Goal: Check status: Check status

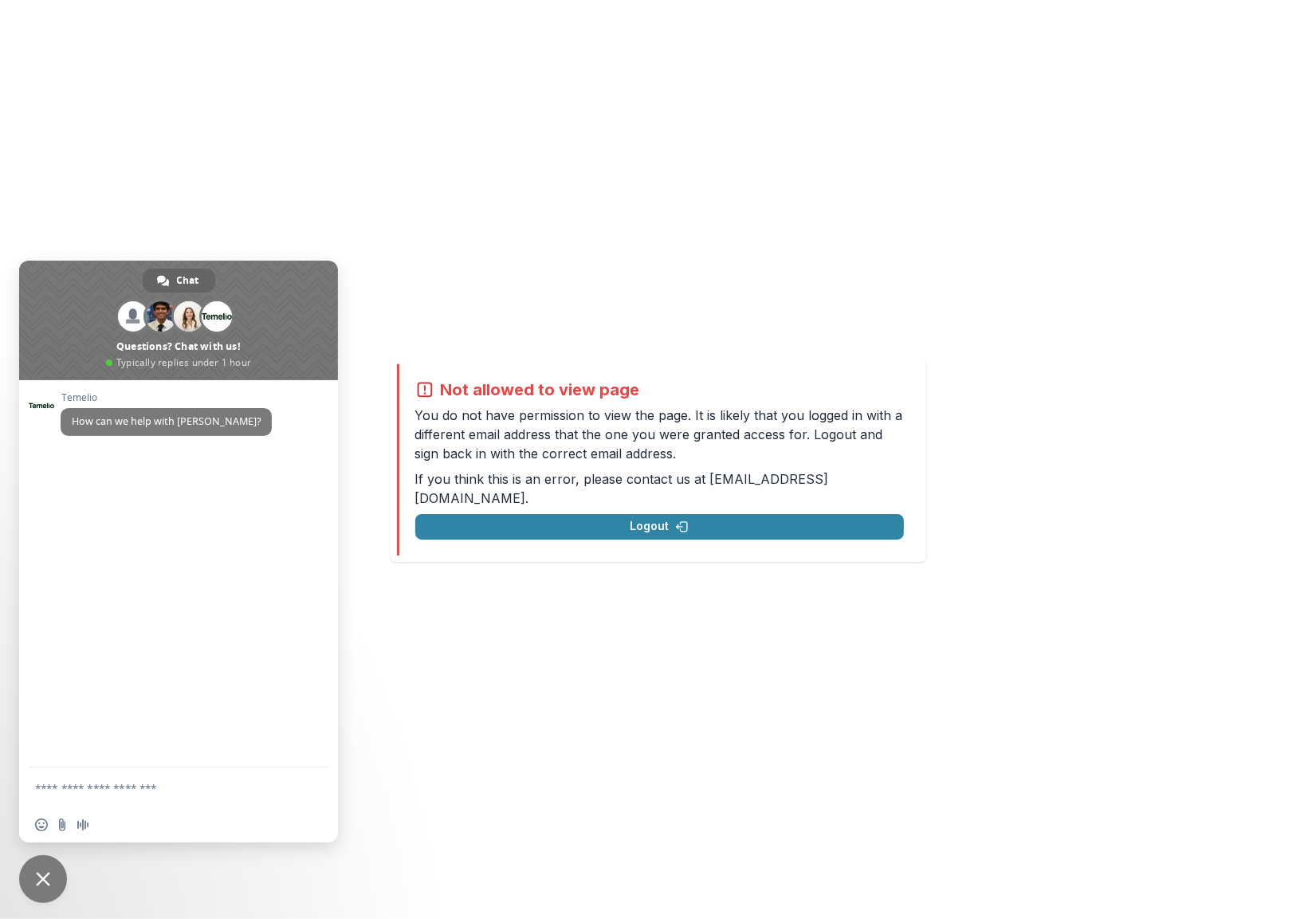
click at [44, 876] on span "Close chat" at bounding box center [43, 879] width 15 height 15
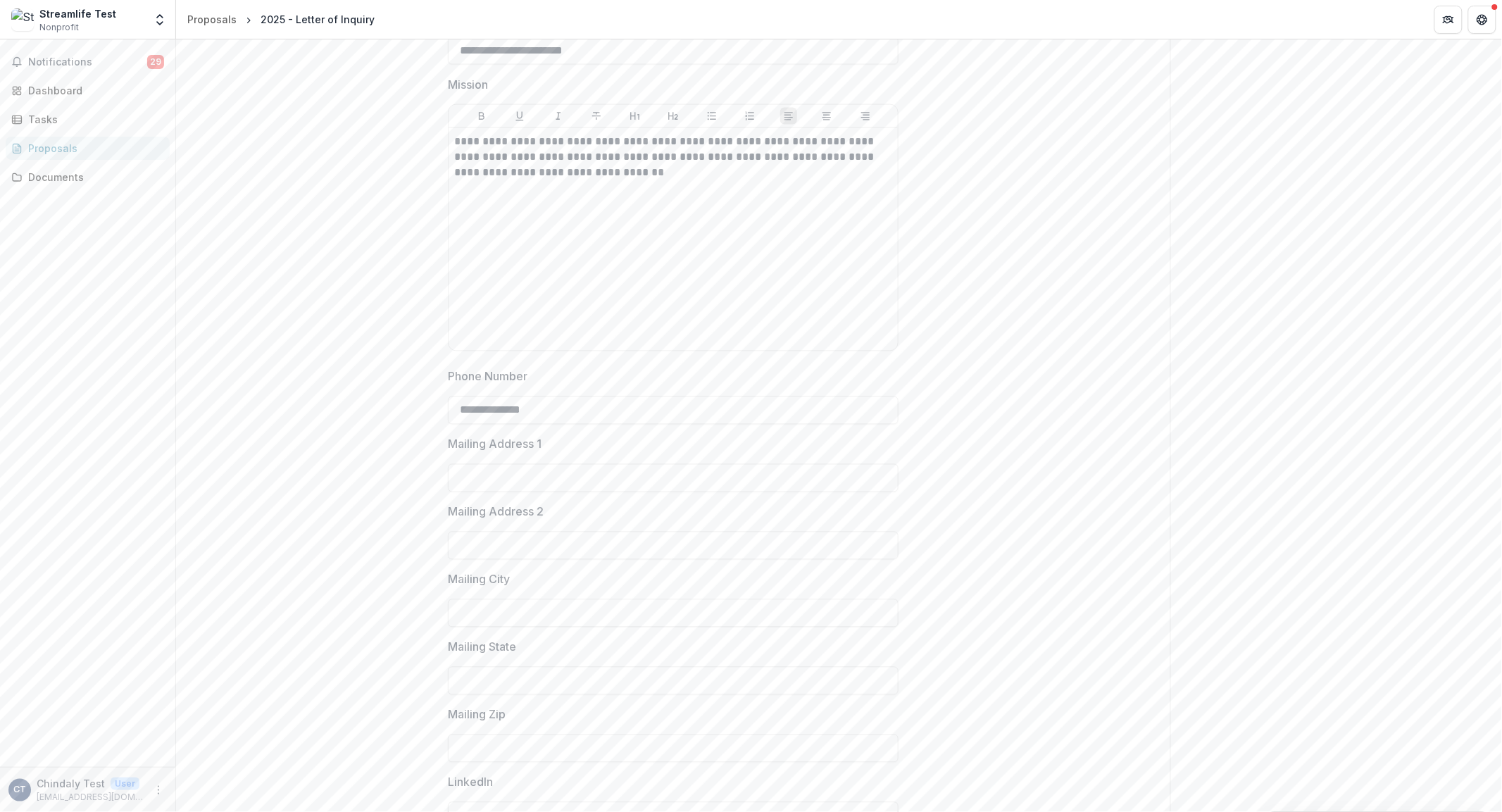
scroll to position [792, 0]
click at [48, 149] on div "Proposals" at bounding box center [93, 148] width 130 height 15
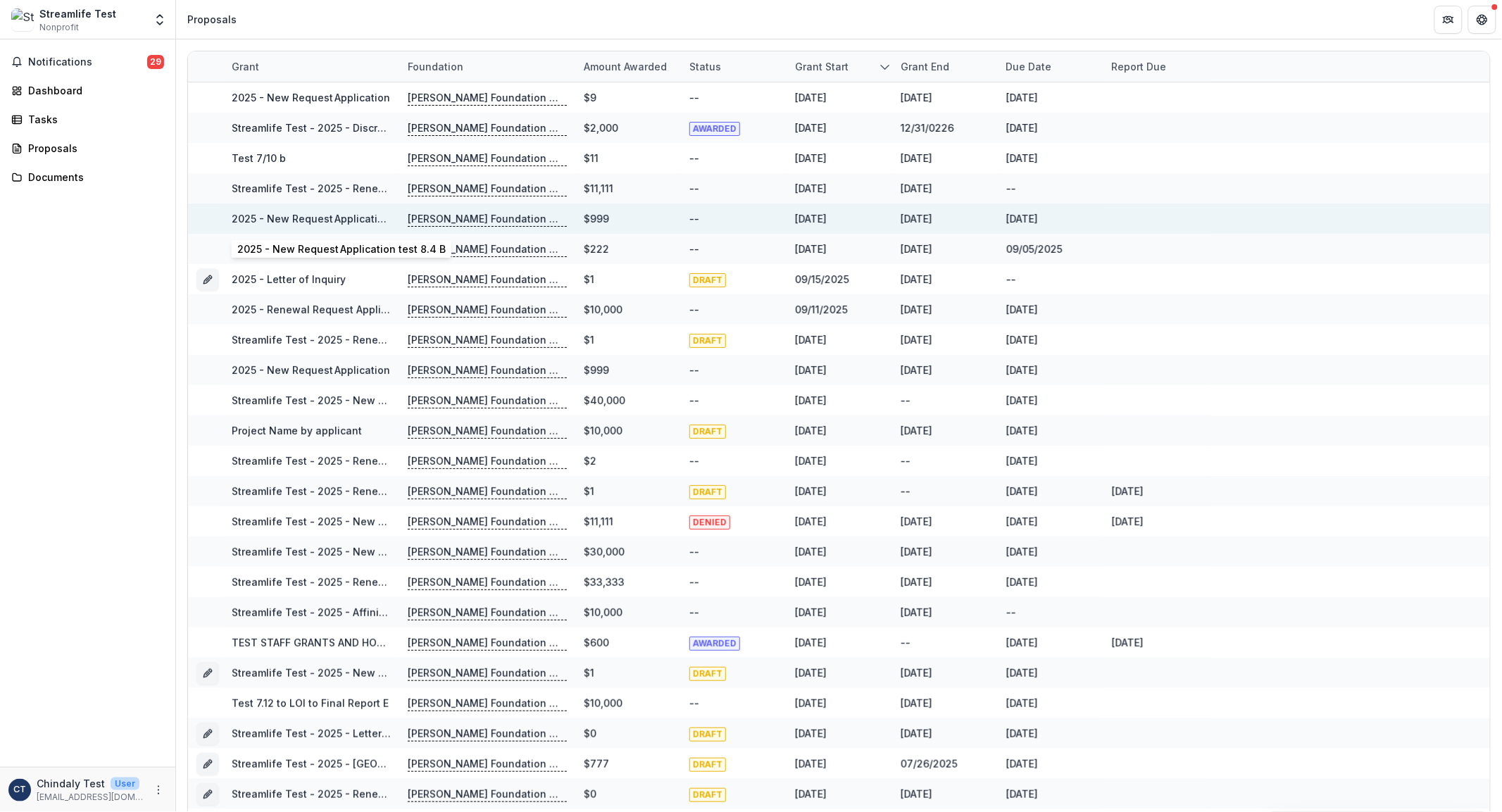
click at [283, 216] on link "2025 - New Request Application test 8.4 B" at bounding box center [335, 219] width 208 height 12
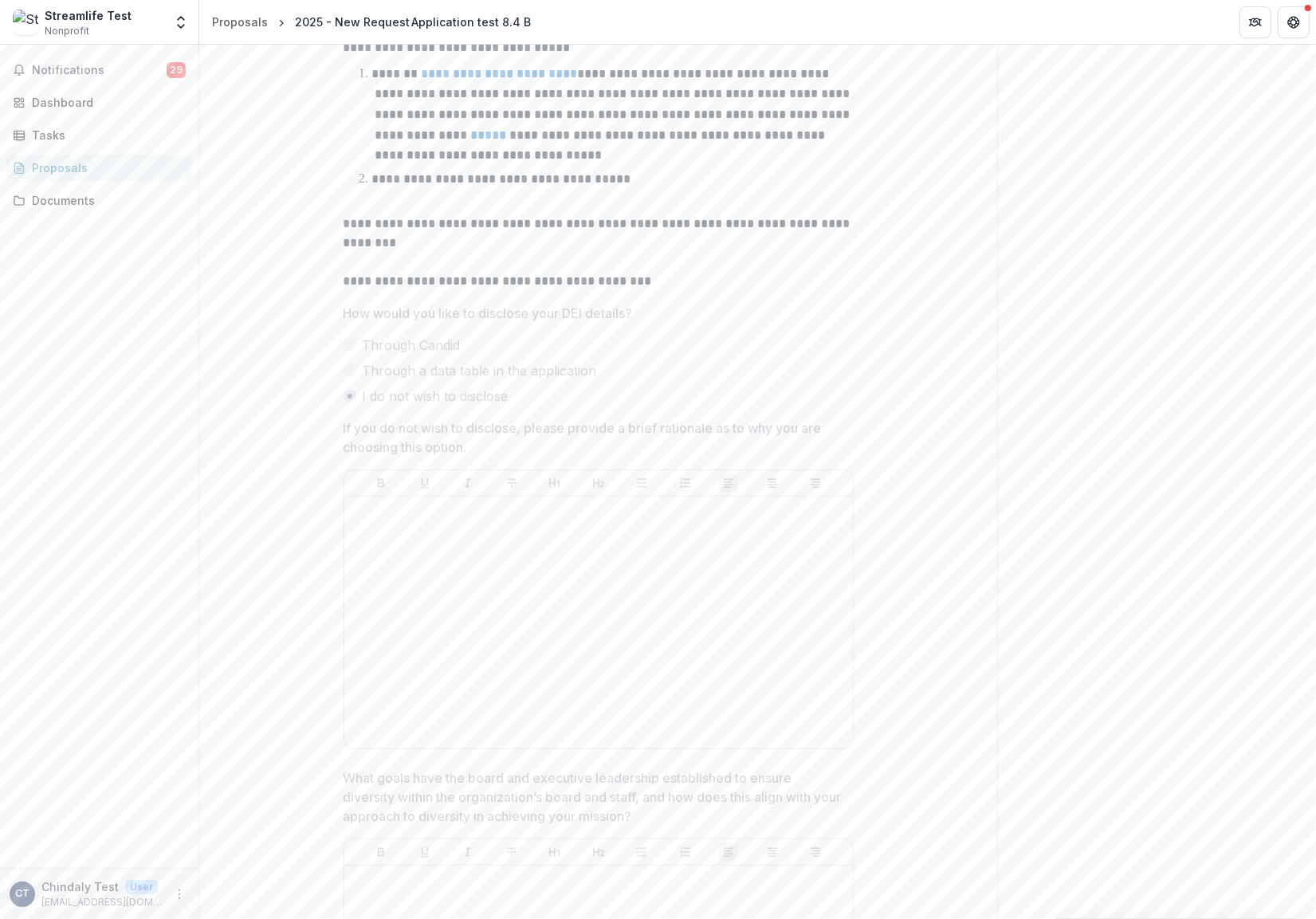
scroll to position [7947, 0]
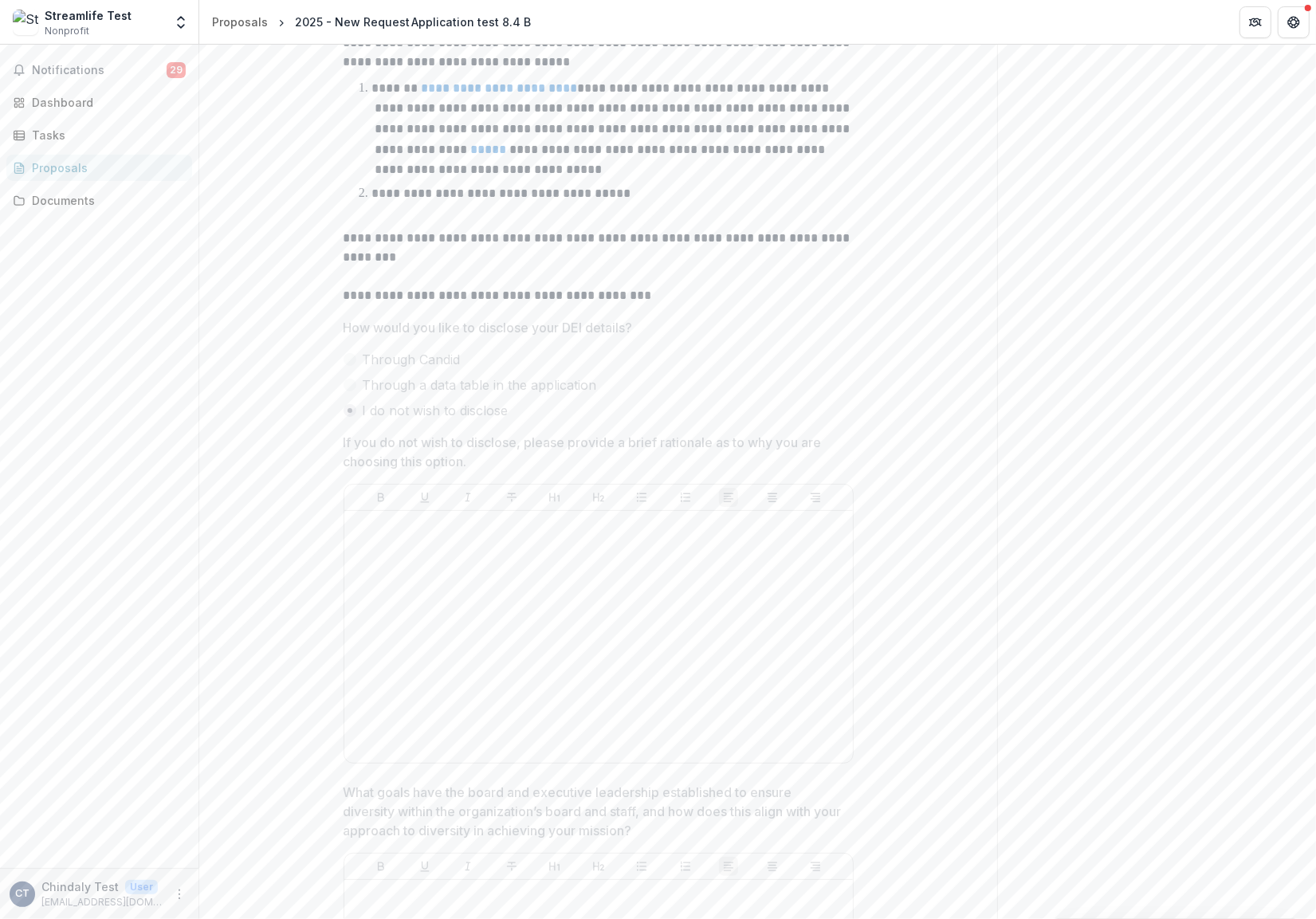
click at [54, 170] on div "Proposals" at bounding box center [106, 167] width 148 height 17
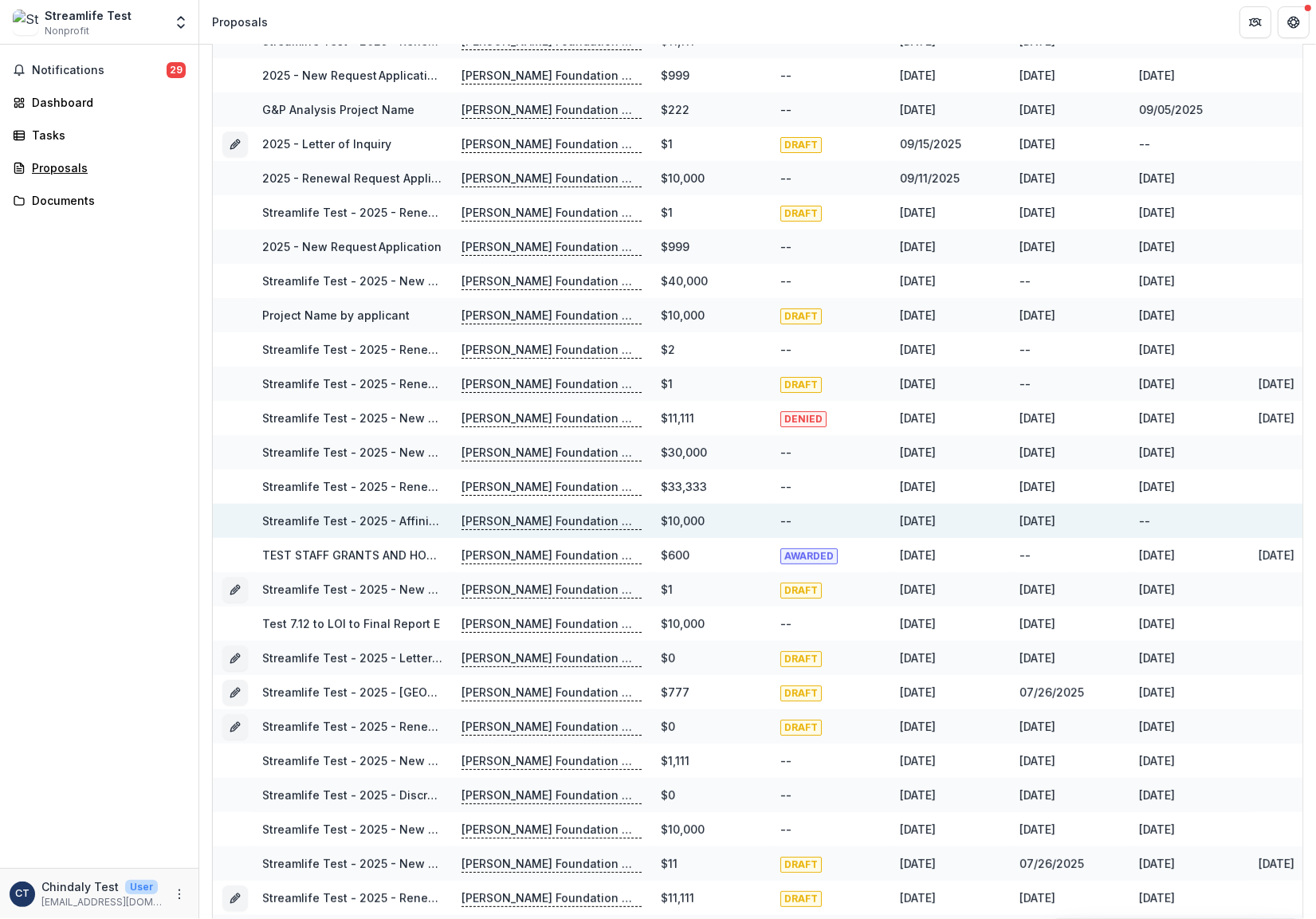
scroll to position [171, 0]
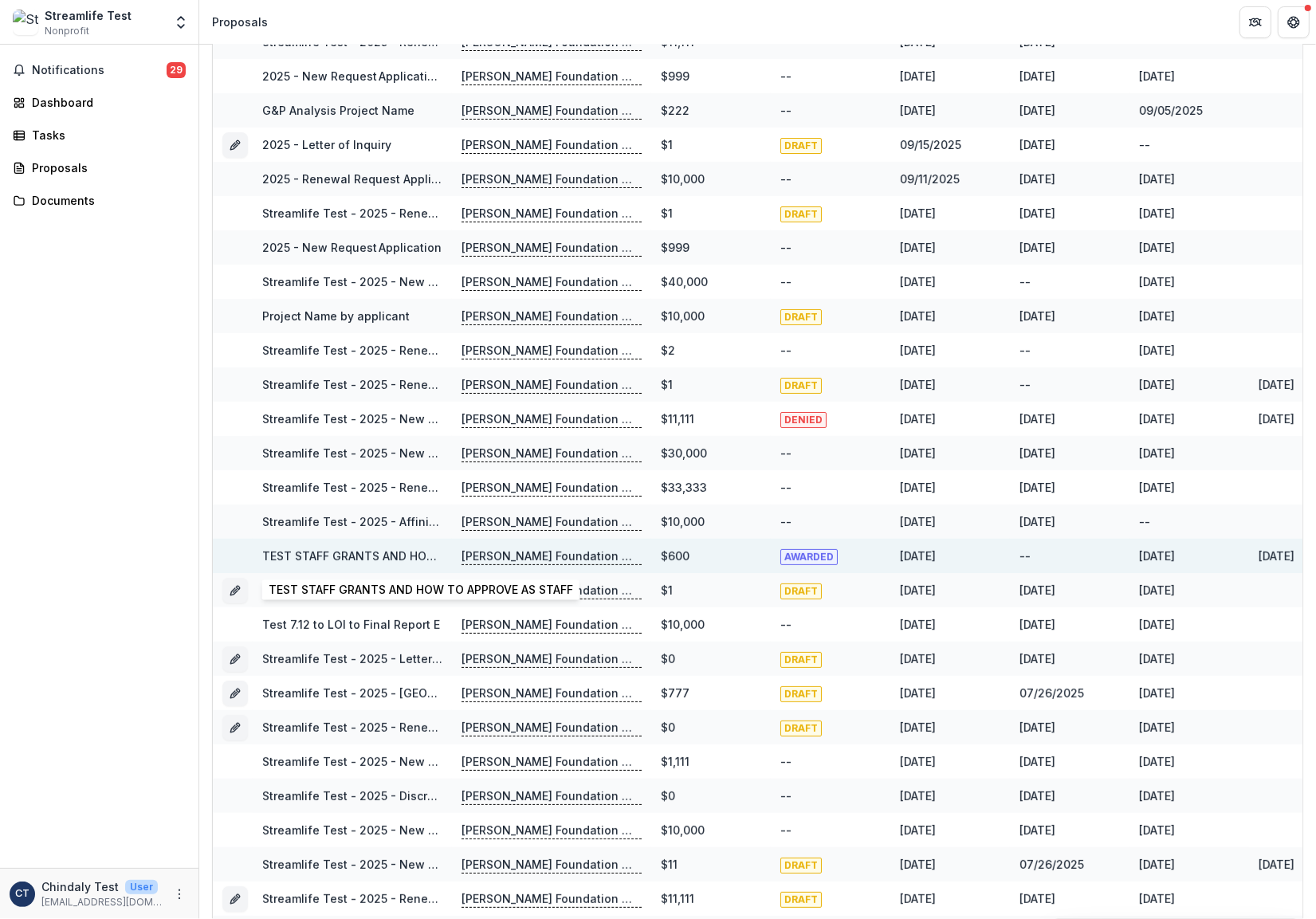
click at [347, 549] on link "TEST STAFF GRANTS AND HOW TO APPROVE AS STAFF" at bounding box center [414, 556] width 304 height 14
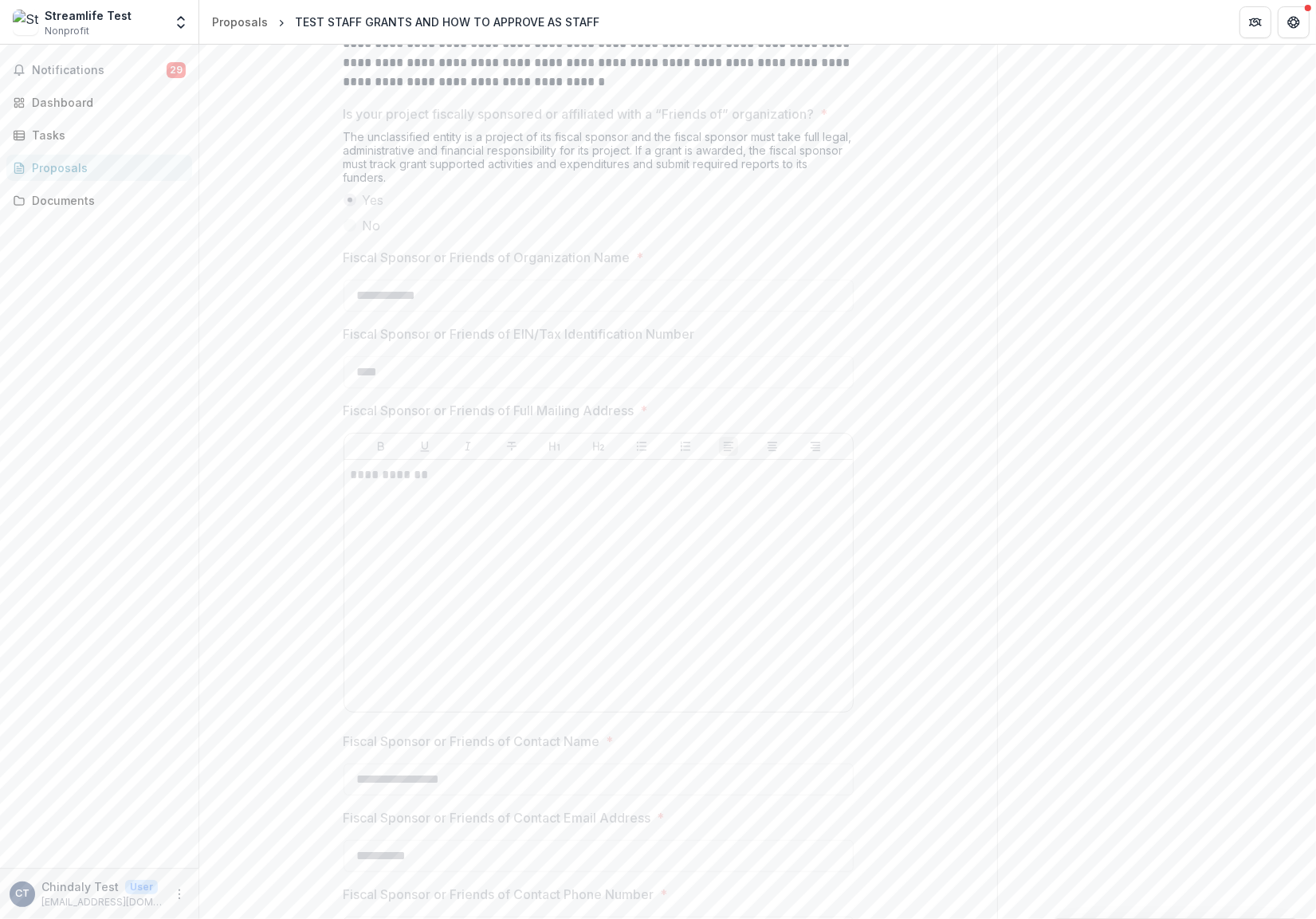
scroll to position [774, 0]
click at [49, 97] on div "Dashboard" at bounding box center [106, 102] width 148 height 17
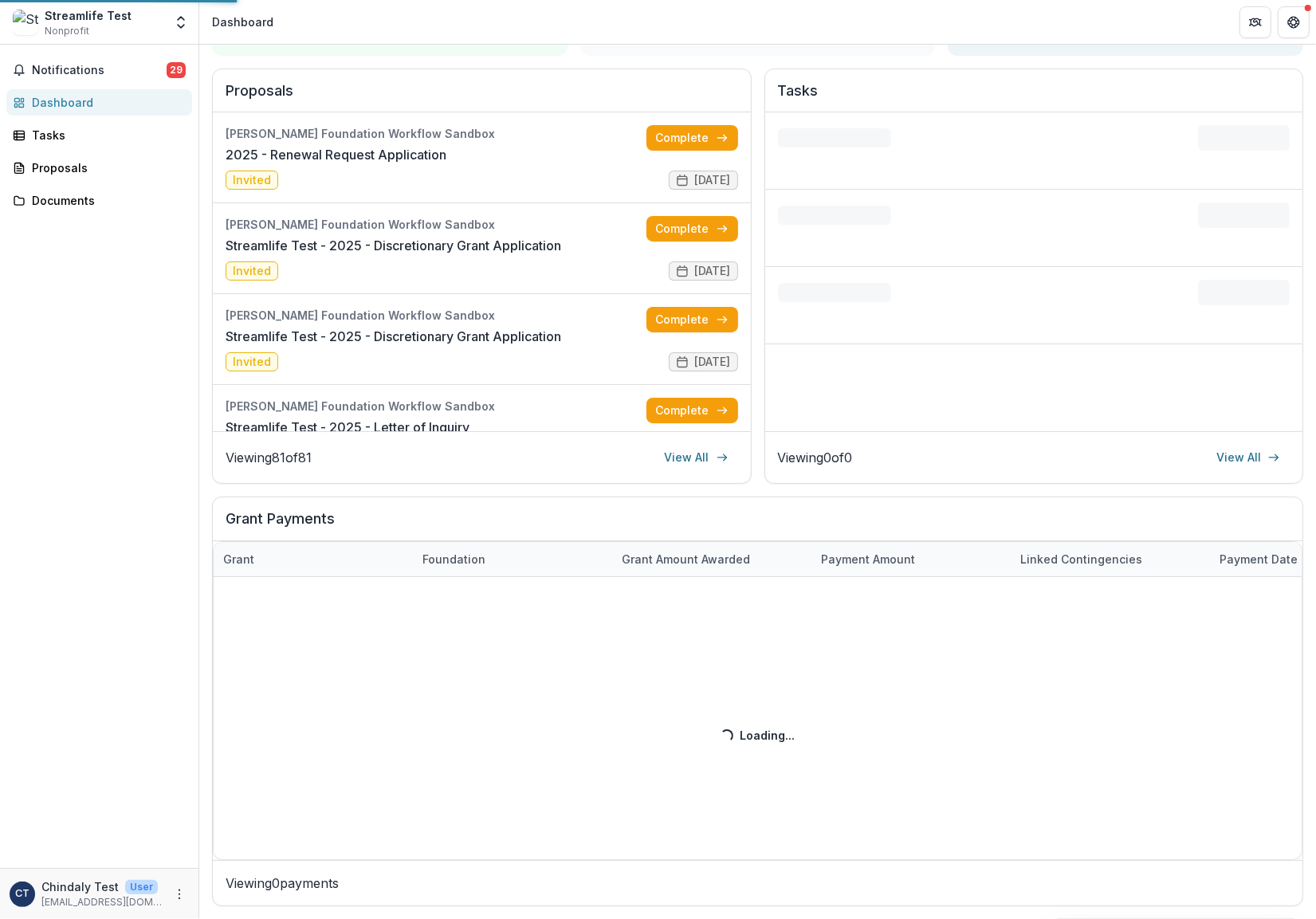
scroll to position [174, 0]
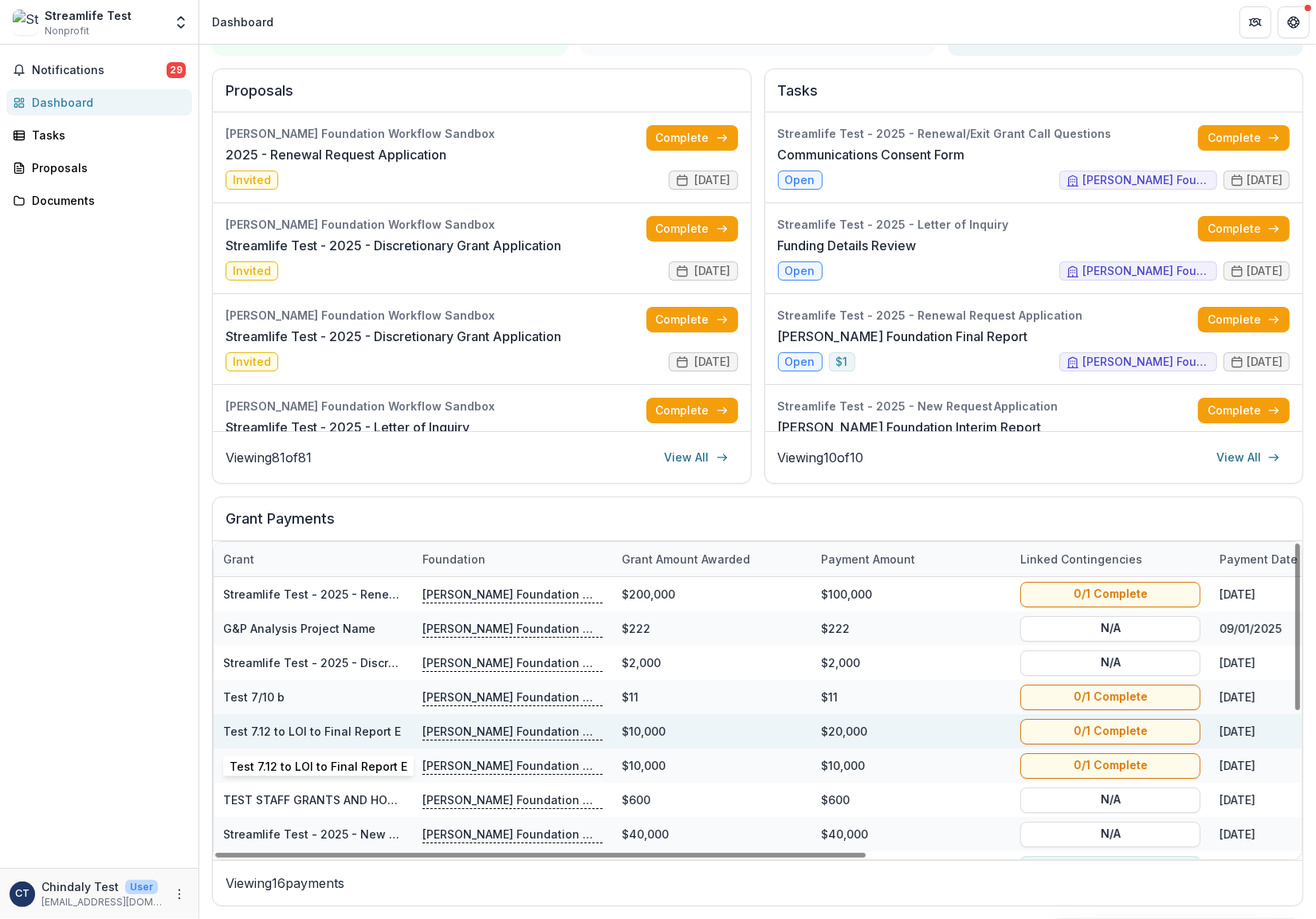
click at [363, 730] on link "Test 7.12 to LOI to Final Report E" at bounding box center [312, 731] width 178 height 14
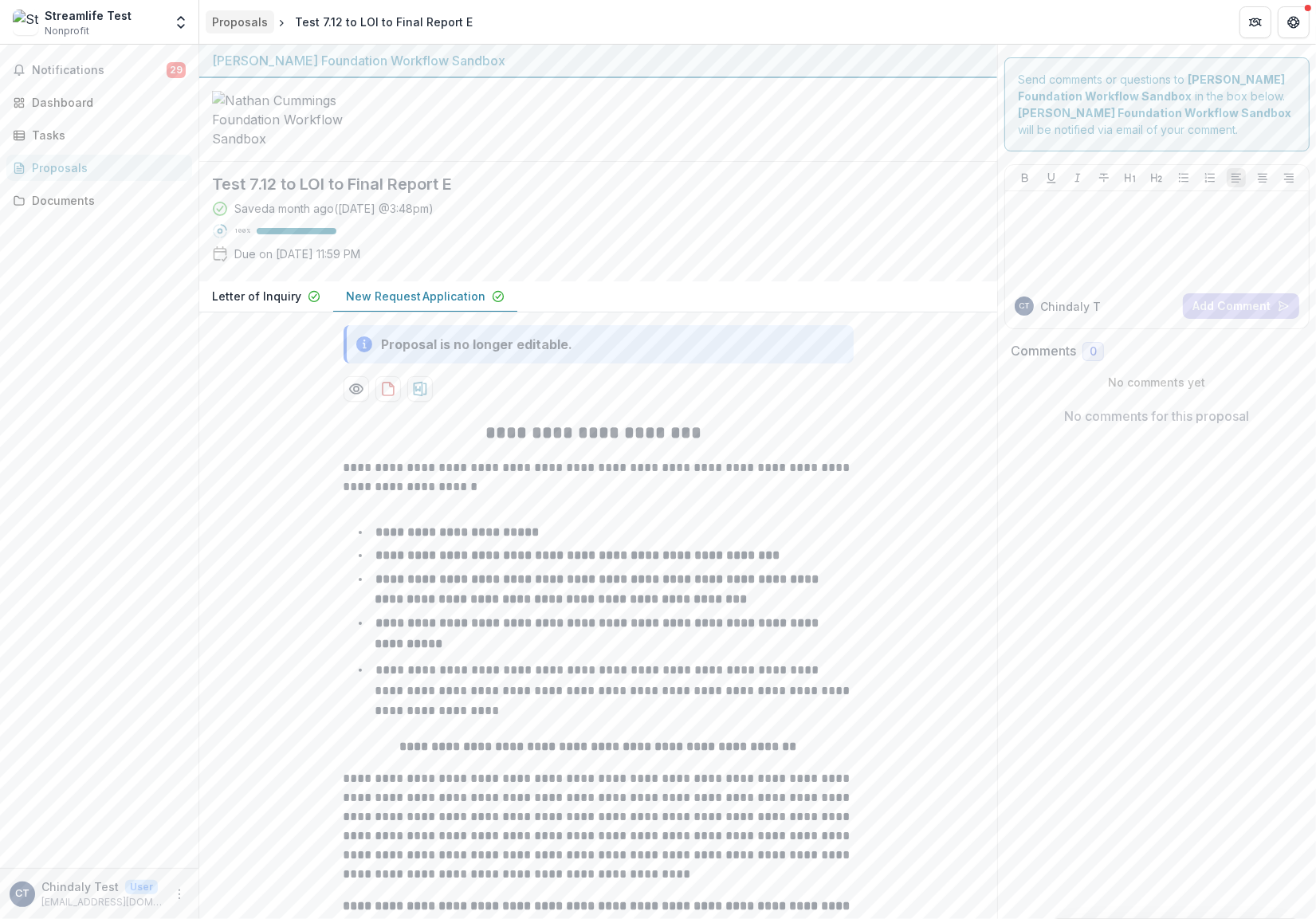
click at [252, 14] on div "Proposals" at bounding box center [240, 22] width 56 height 17
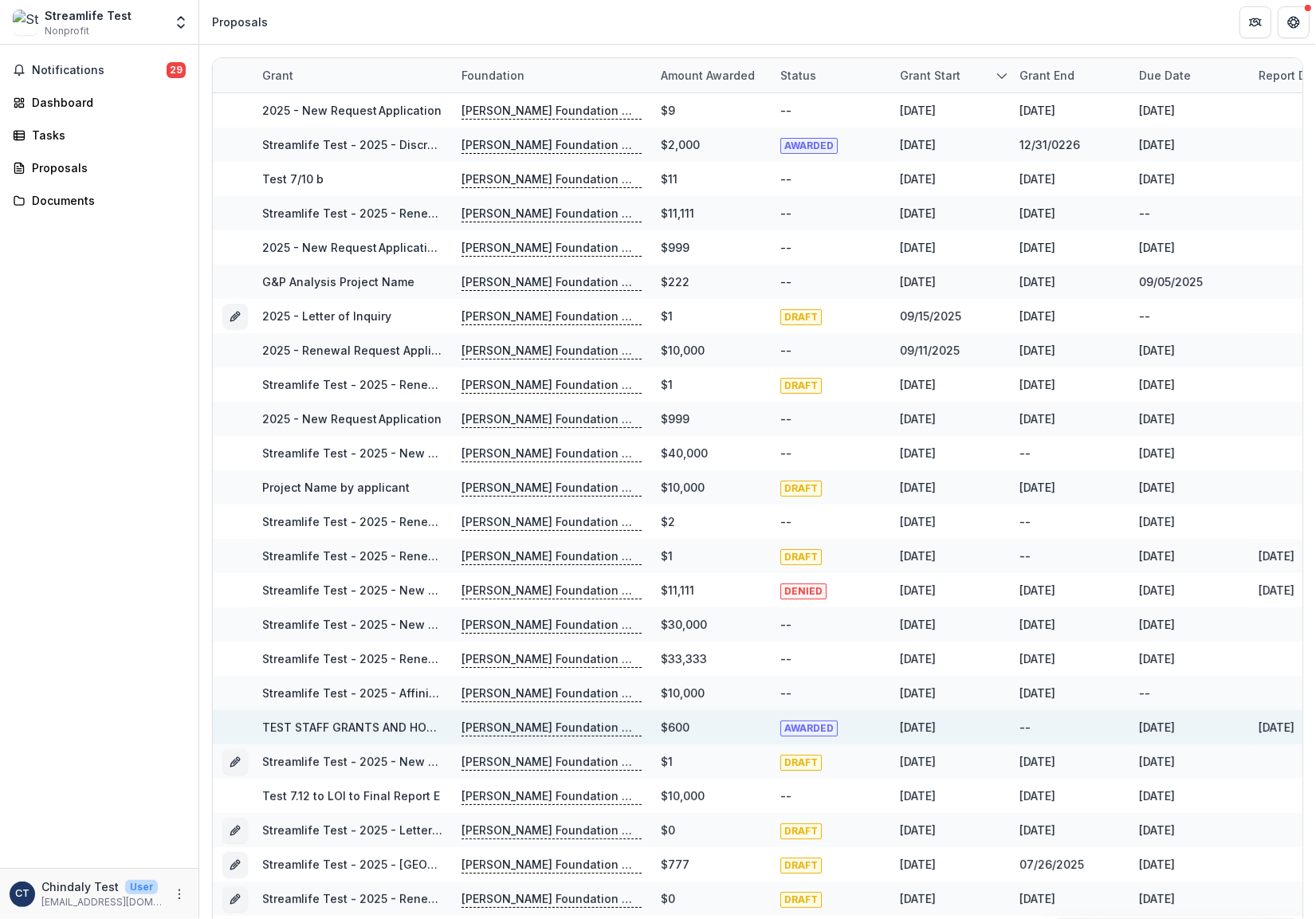
click at [1141, 71] on div "Due Date" at bounding box center [1164, 74] width 71 height 17
click at [1158, 167] on span "Sort Descending" at bounding box center [1127, 174] width 93 height 14
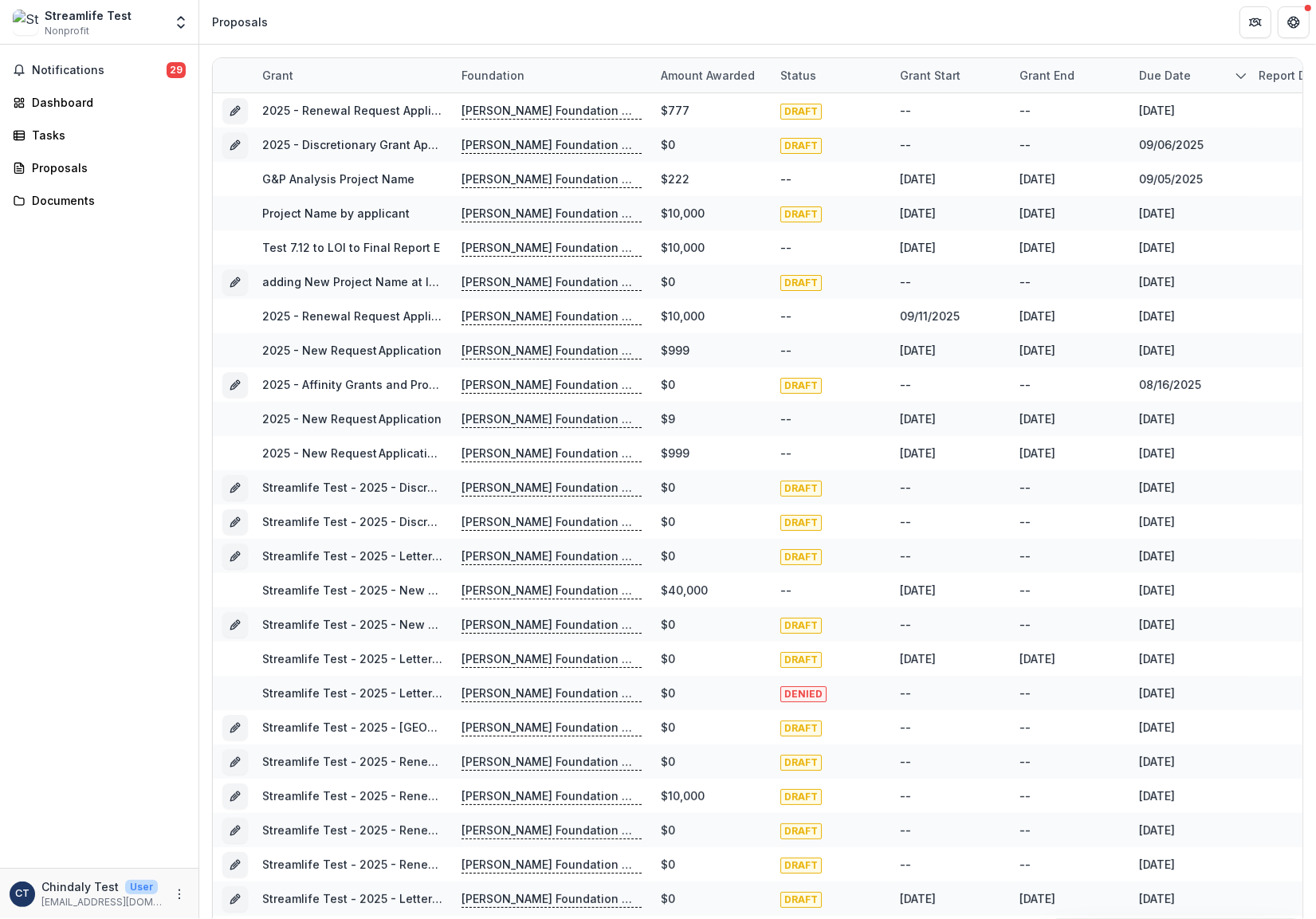
click at [1066, 26] on header "Proposals" at bounding box center [758, 22] width 1117 height 44
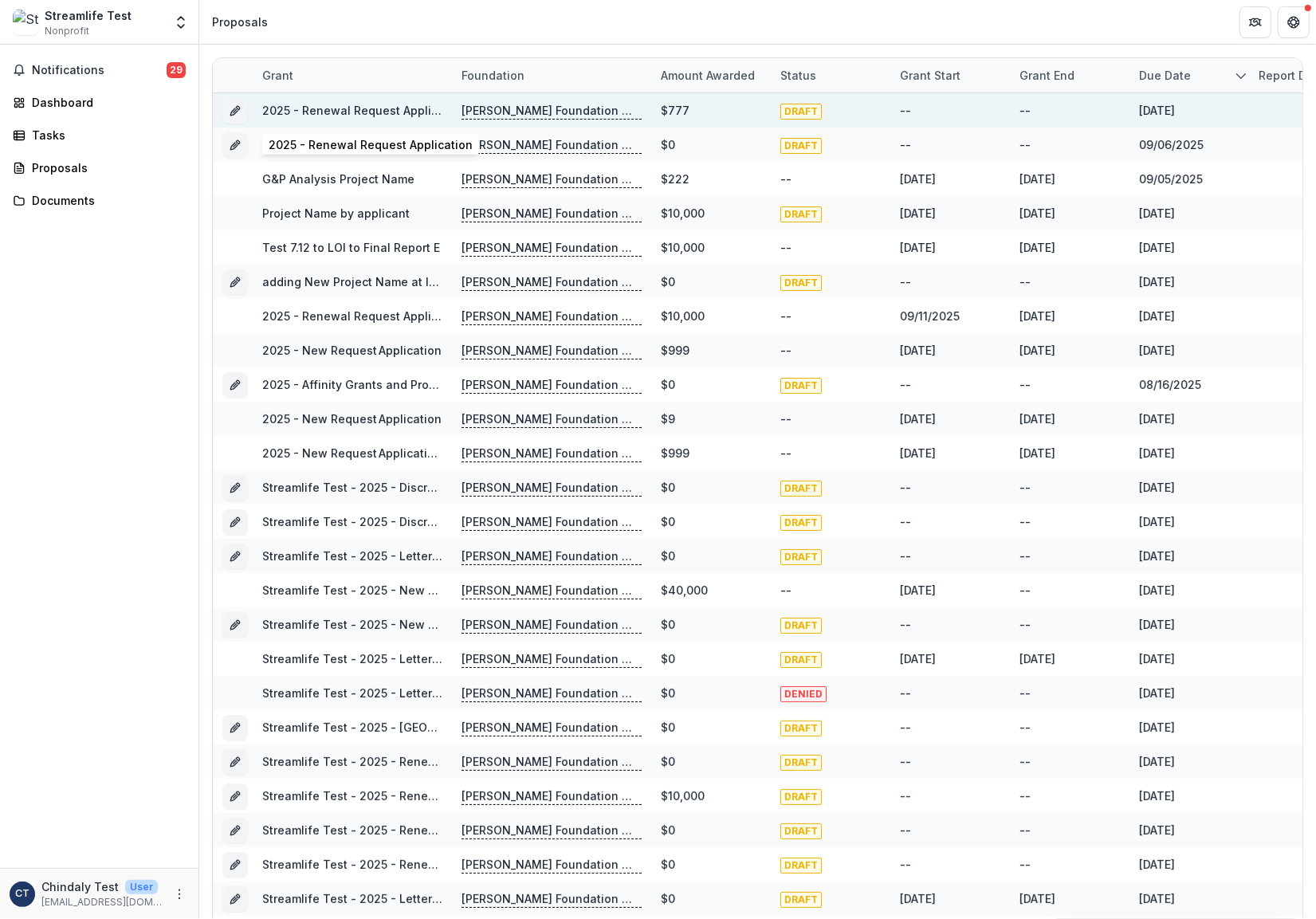
click at [396, 106] on link "2025 - Renewal Request Application" at bounding box center [364, 110] width 204 height 14
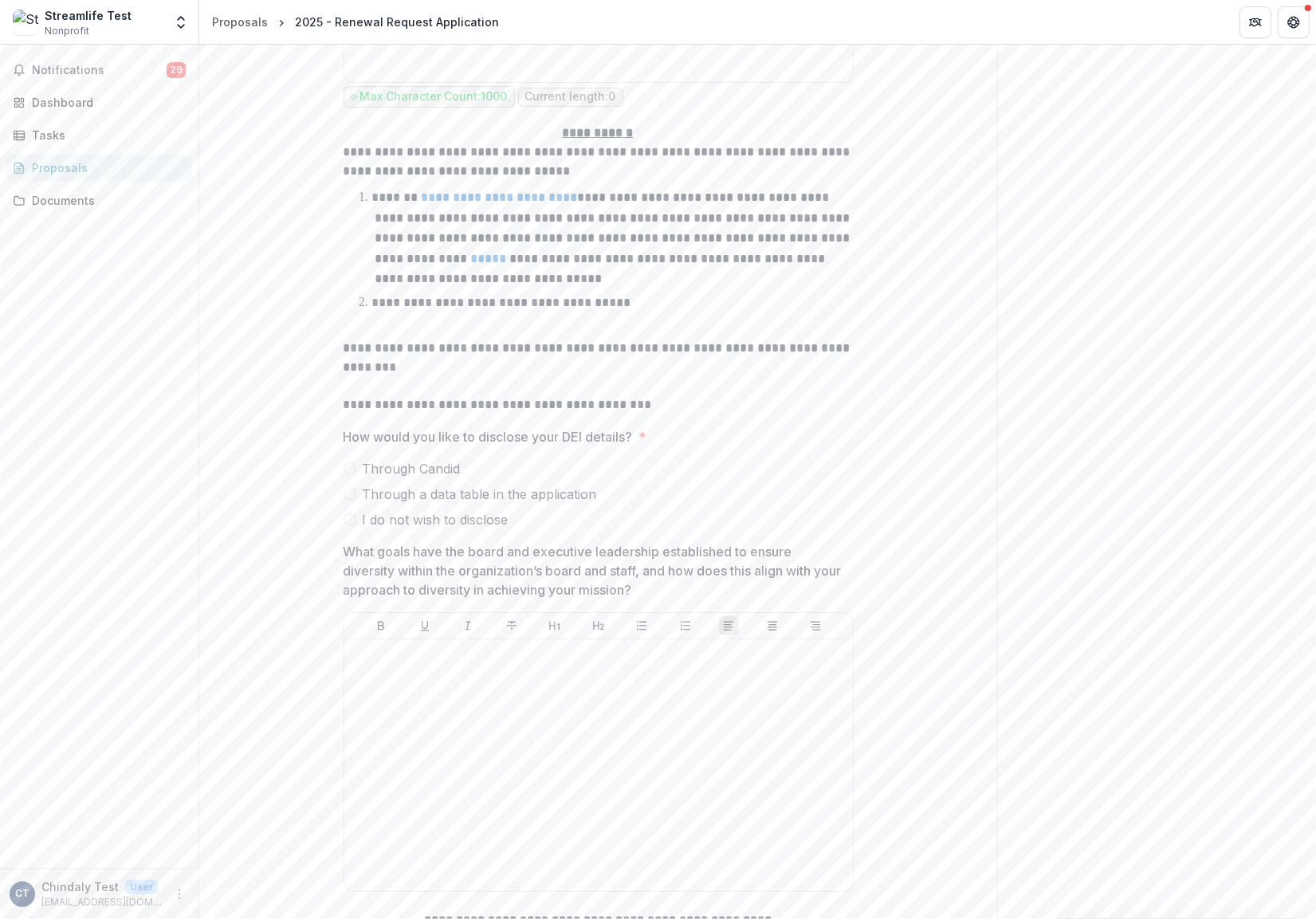
scroll to position [8265, 0]
click at [355, 477] on label "Through Candid" at bounding box center [598, 468] width 510 height 20
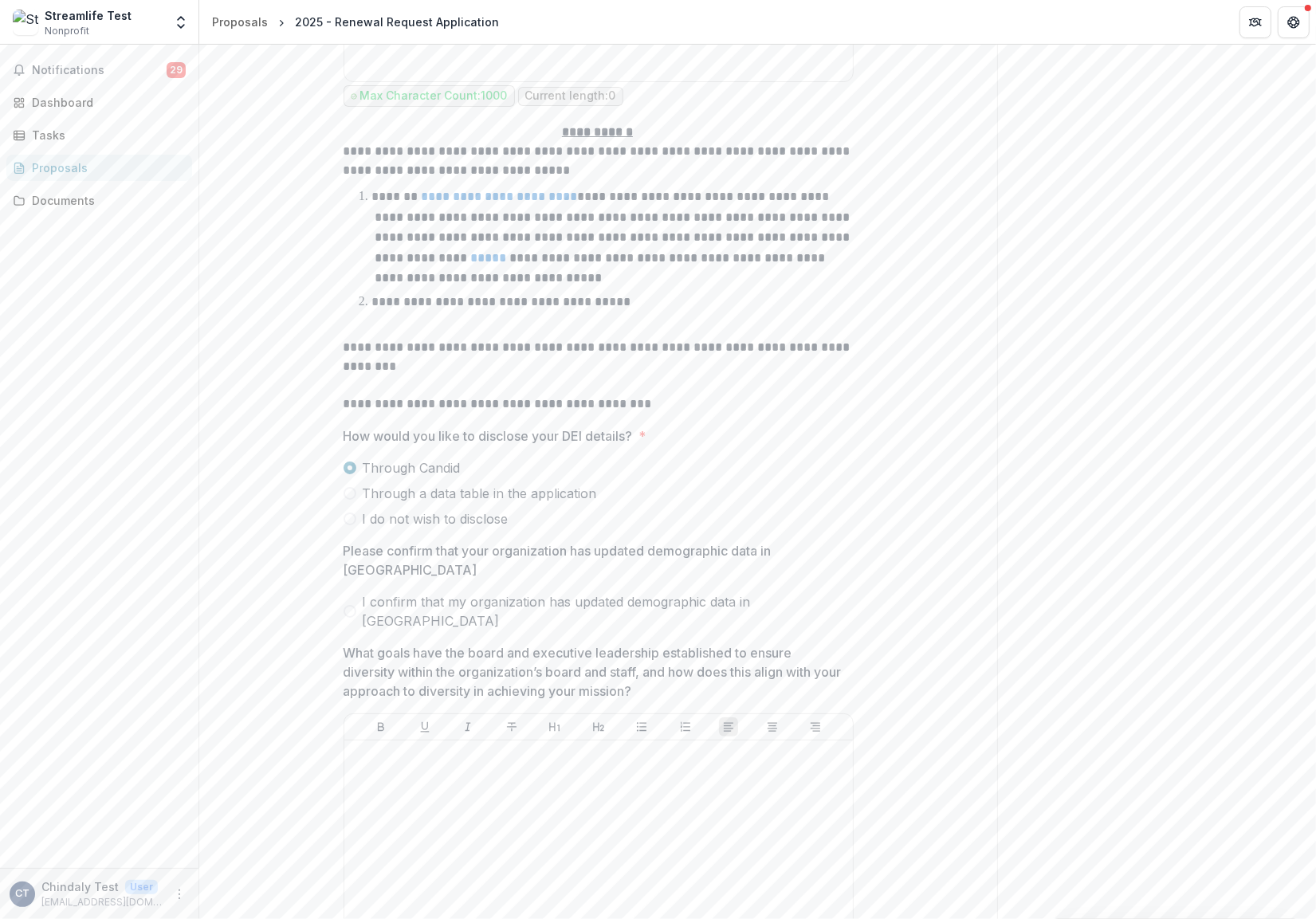
click at [349, 500] on span at bounding box center [349, 493] width 13 height 13
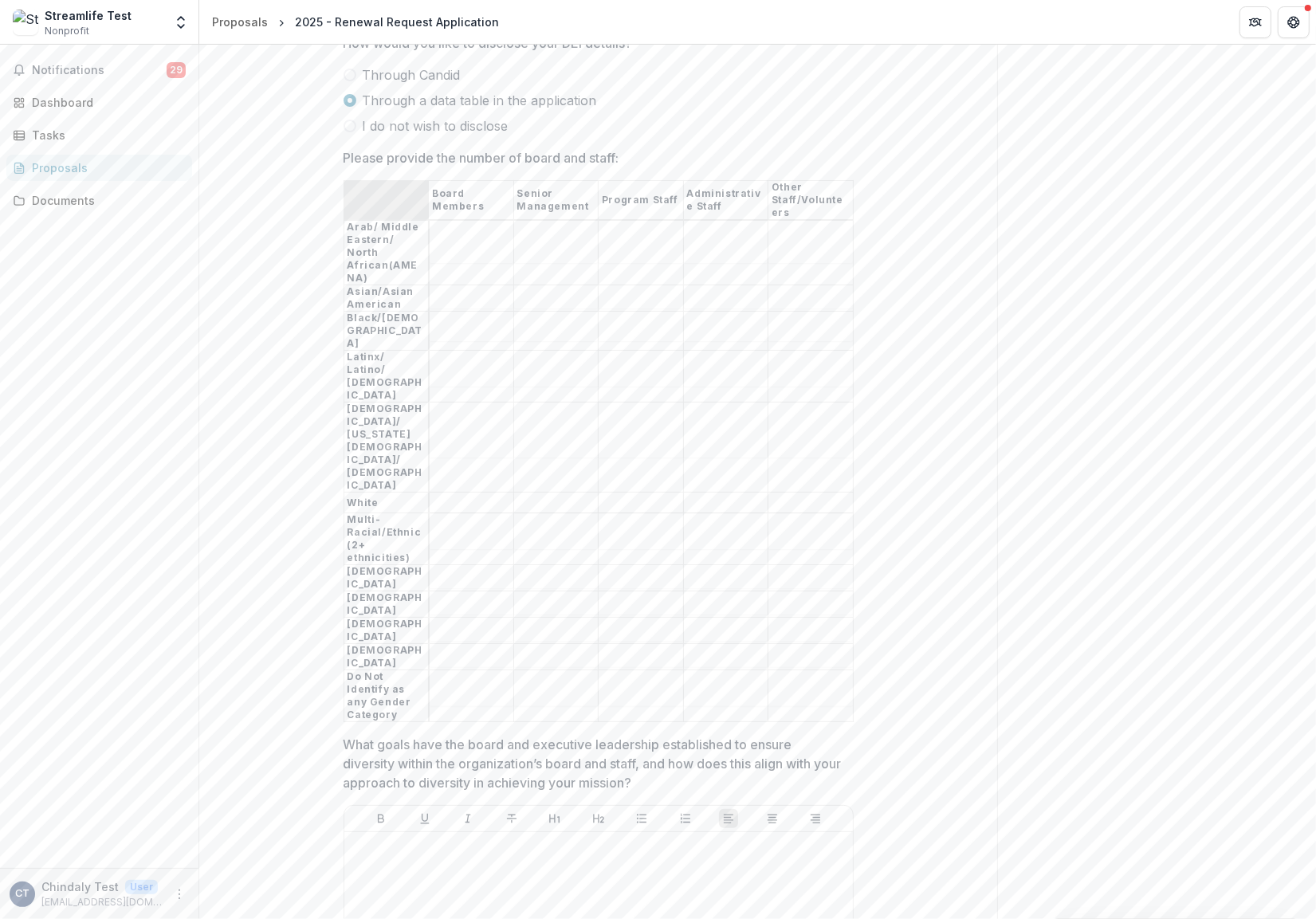
scroll to position [8662, 0]
